Goal: Information Seeking & Learning: Learn about a topic

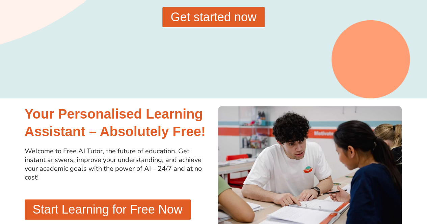
scroll to position [105, 0]
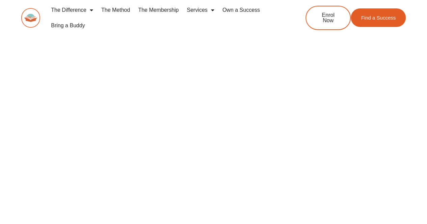
scroll to position [132, 0]
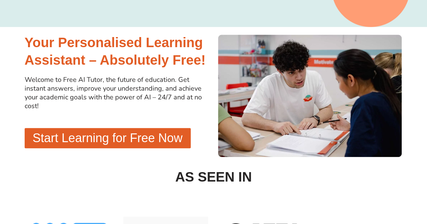
scroll to position [52, 0]
